Goal: Task Accomplishment & Management: Complete application form

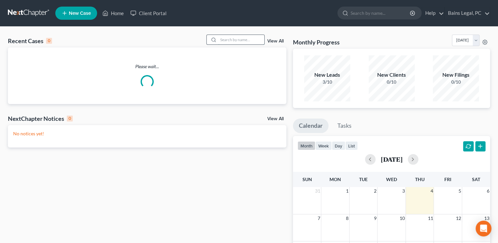
click at [226, 39] on input "search" at bounding box center [241, 40] width 46 height 10
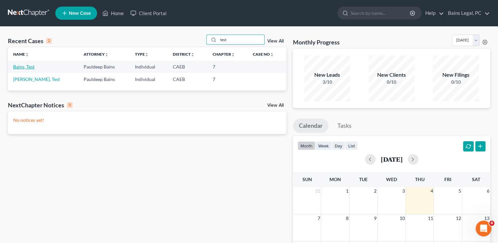
type input "test"
click at [28, 66] on link "Bains, Test" at bounding box center [23, 67] width 21 height 6
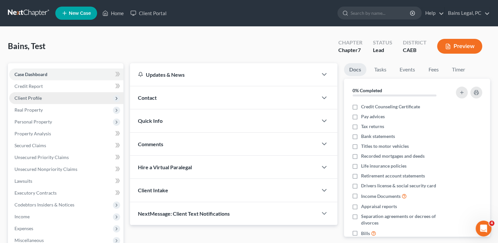
click at [35, 100] on span "Client Profile" at bounding box center [27, 98] width 27 height 6
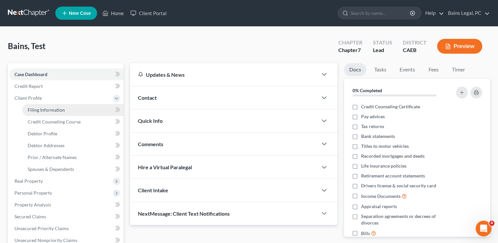
click at [72, 110] on link "Filing Information" at bounding box center [72, 110] width 101 height 12
select select "1"
select select "0"
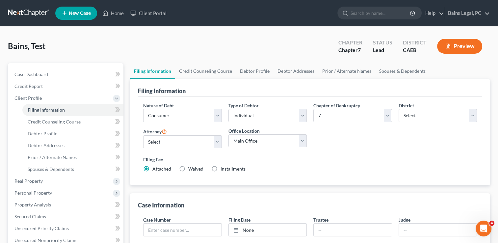
click at [250, 44] on div "Bains, Test Upgraded Chapter Chapter 7 Status Lead District CAEB Preview" at bounding box center [249, 49] width 482 height 29
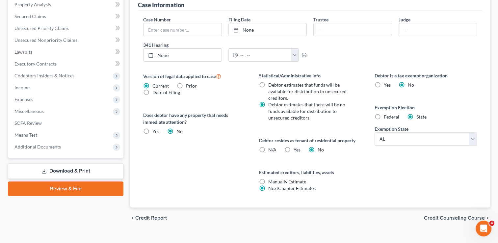
scroll to position [209, 0]
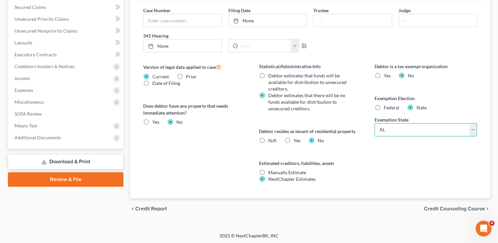
click at [400, 128] on select "State [US_STATE] AK AR AZ CA CO CT DE DC [GEOGRAPHIC_DATA] [GEOGRAPHIC_DATA] GU…" at bounding box center [425, 129] width 102 height 13
click at [415, 161] on div "Debtor is a tax exempt organization Yes No Exemption Election Federal State Exe…" at bounding box center [425, 130] width 115 height 135
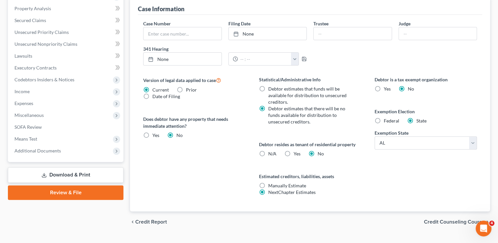
click at [383, 117] on div "Federal" at bounding box center [386, 120] width 25 height 7
click at [383, 119] on label "Federal" at bounding box center [390, 120] width 15 height 7
click at [386, 119] on input "Federal" at bounding box center [388, 119] width 4 height 4
radio input "true"
radio input "false"
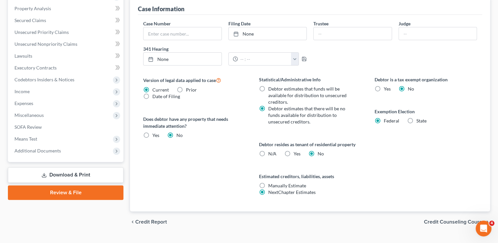
click at [140, 73] on div "Case Number Filing Date None close Date Time chevron_left [DATE] chevron_right …" at bounding box center [310, 113] width 344 height 196
click at [69, 55] on link "Lawsuits" at bounding box center [66, 56] width 114 height 12
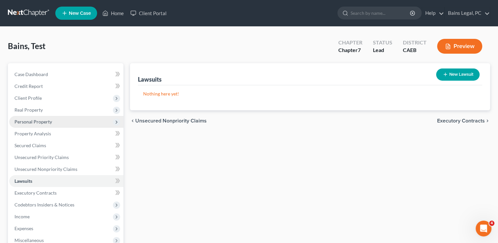
click at [34, 124] on span "Personal Property" at bounding box center [32, 122] width 37 height 6
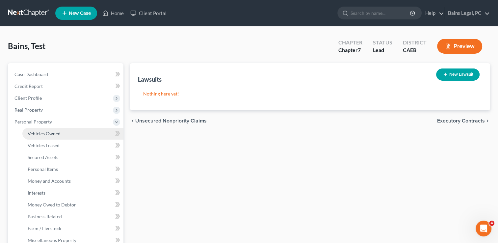
click at [38, 133] on span "Vehicles Owned" at bounding box center [44, 134] width 33 height 6
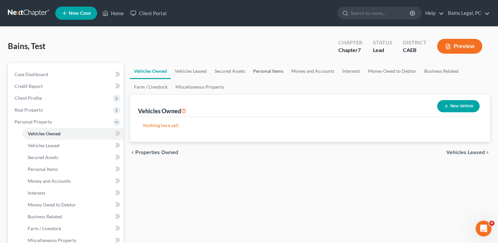
click at [266, 68] on link "Personal Items" at bounding box center [268, 71] width 38 height 16
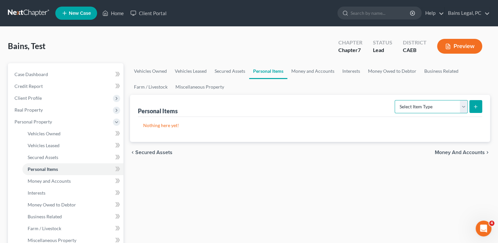
click at [417, 103] on select "Select Item Type Clothing Collectibles Of Value Electronics Firearms Household …" at bounding box center [430, 106] width 73 height 13
click at [321, 65] on link "Money and Accounts" at bounding box center [312, 71] width 51 height 16
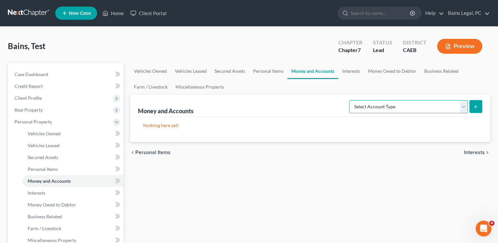
click at [424, 105] on select "Select Account Type Brokerage Cash on Hand Certificates of Deposit Checking Acc…" at bounding box center [408, 106] width 118 height 13
select select "cash_on_hand"
click at [350, 100] on select "Select Account Type Brokerage Cash on Hand Certificates of Deposit Checking Acc…" at bounding box center [408, 106] width 118 height 13
click at [481, 107] on button "submit" at bounding box center [475, 106] width 13 height 13
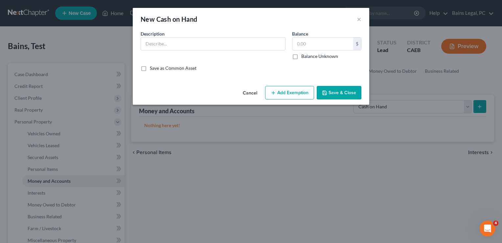
click at [274, 93] on icon "button" at bounding box center [273, 92] width 5 height 5
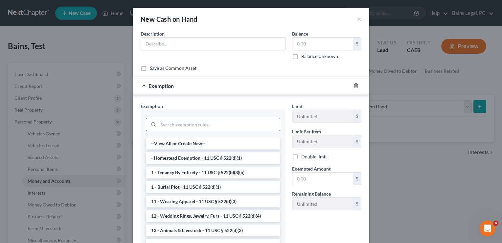
click at [221, 119] on input "search" at bounding box center [220, 124] width 122 height 12
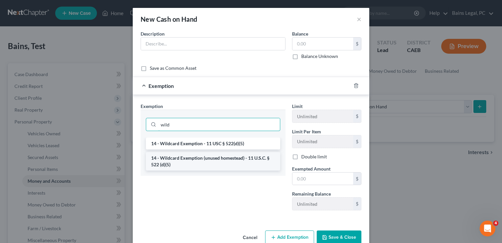
type input "wild"
click at [226, 160] on li "14 - Wildcard Exemption (unused homestead) - 11 U.S.C. § 522 (d)(5)" at bounding box center [213, 161] width 134 height 18
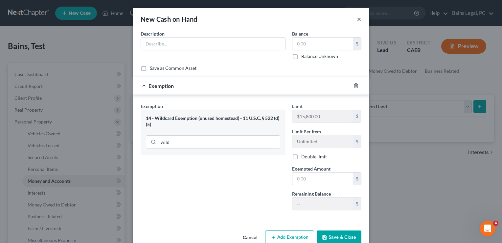
click at [358, 20] on button "×" at bounding box center [359, 19] width 5 height 8
